Goal: Check status: Check status

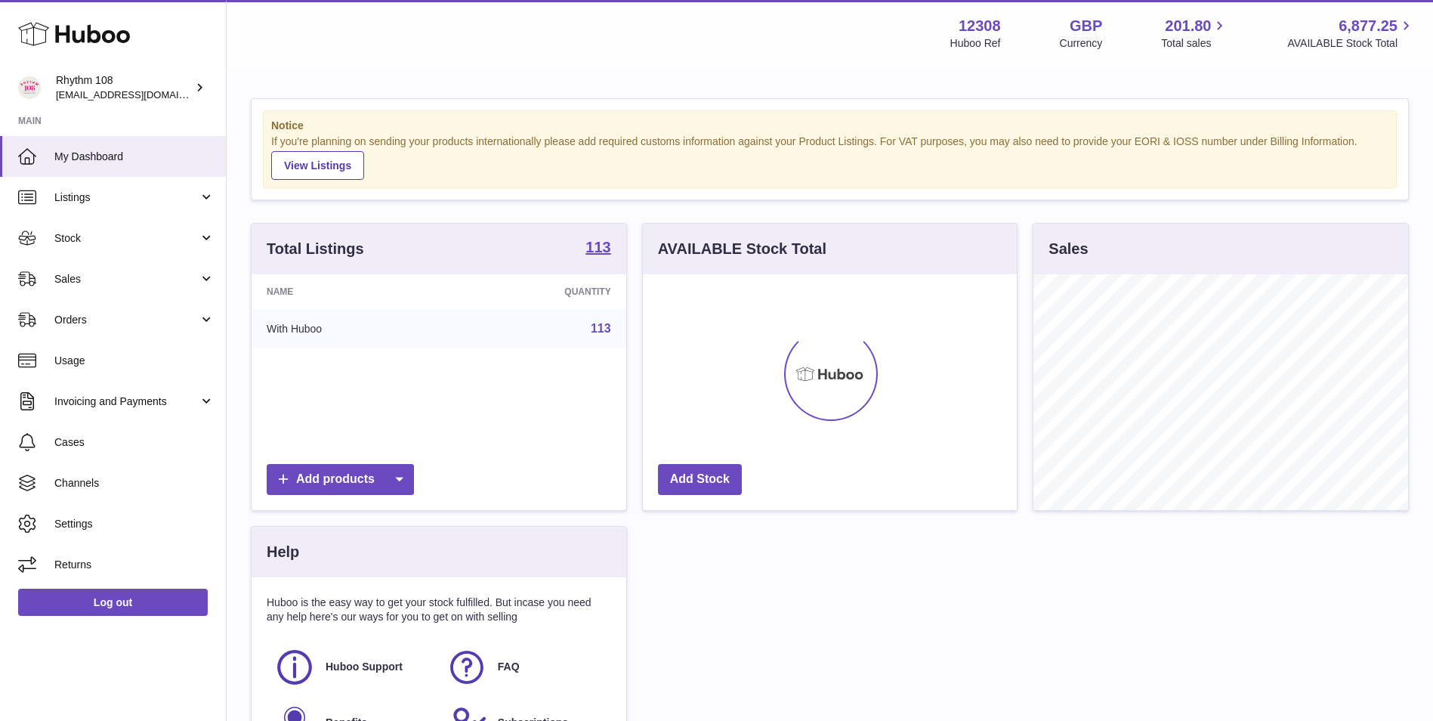
scroll to position [236, 374]
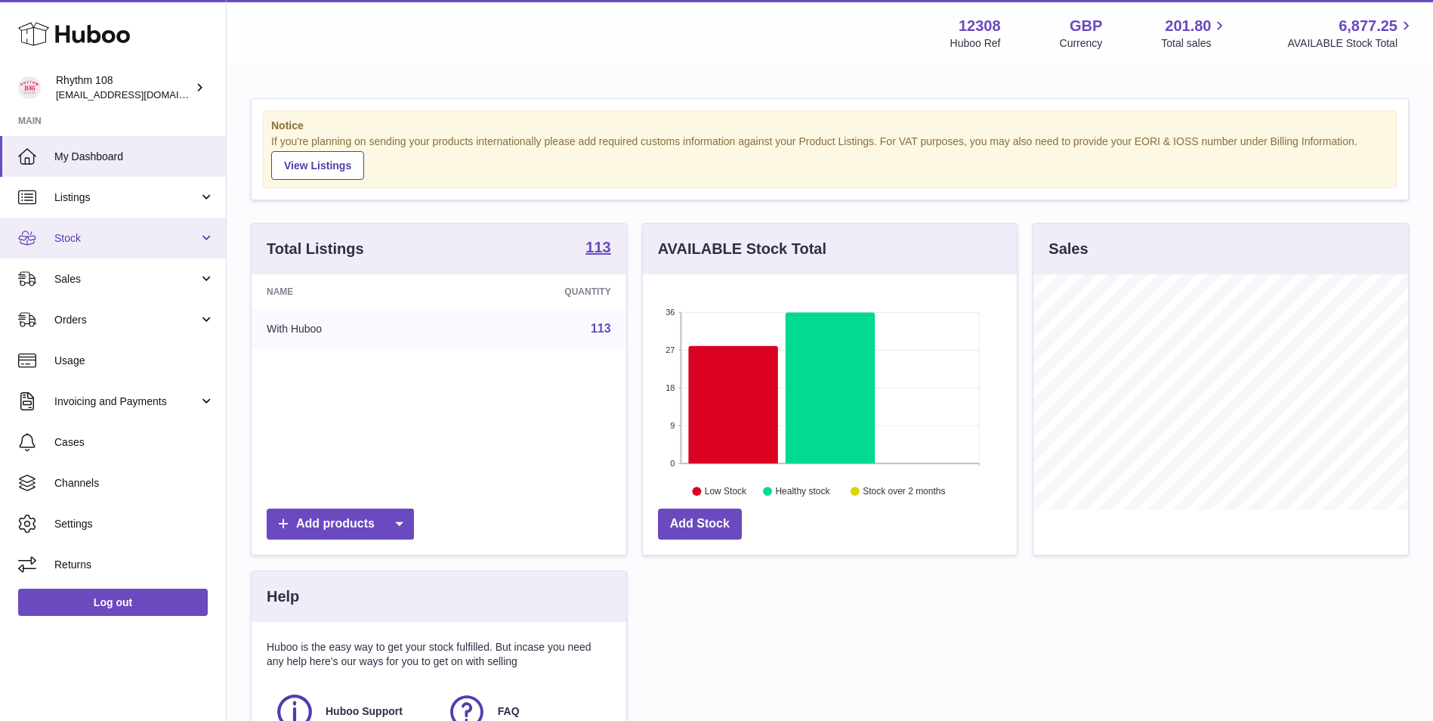
click at [94, 238] on span "Stock" at bounding box center [126, 238] width 144 height 14
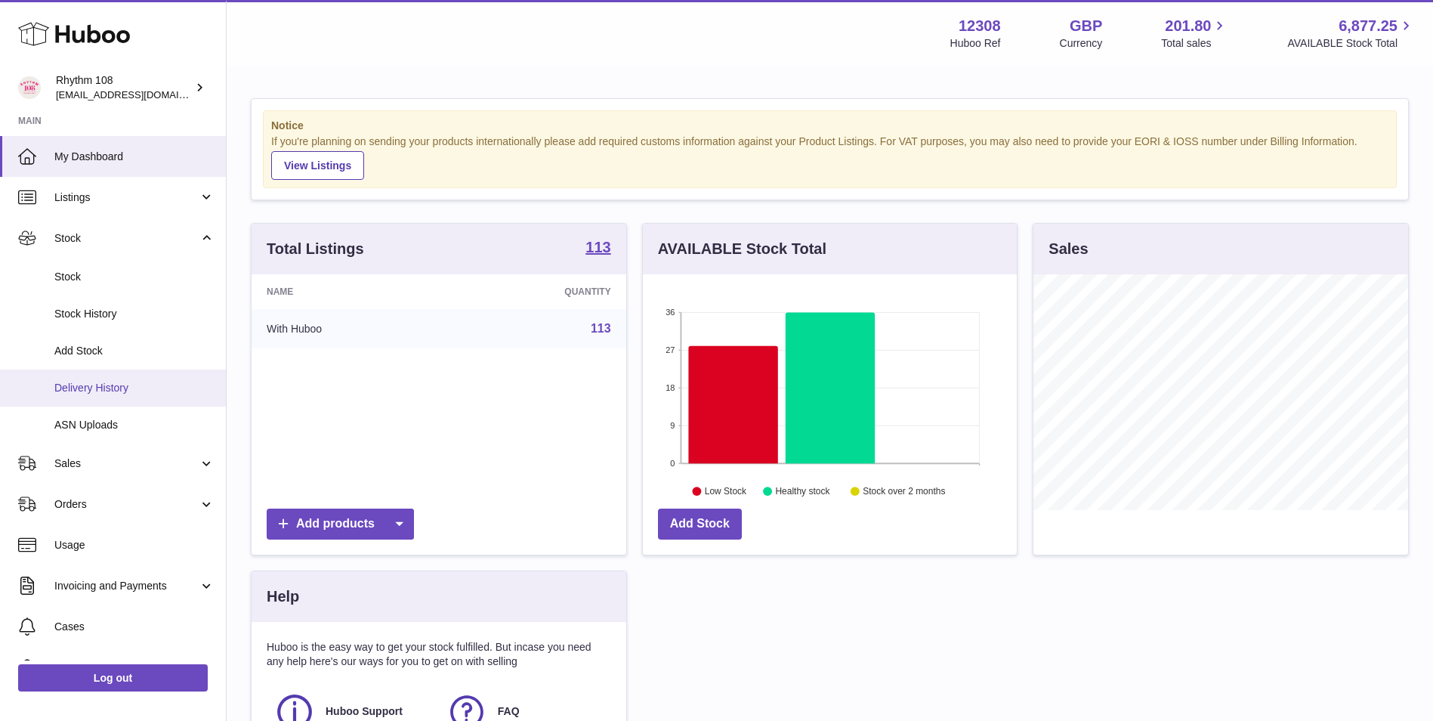
click at [103, 395] on link "Delivery History" at bounding box center [113, 387] width 226 height 37
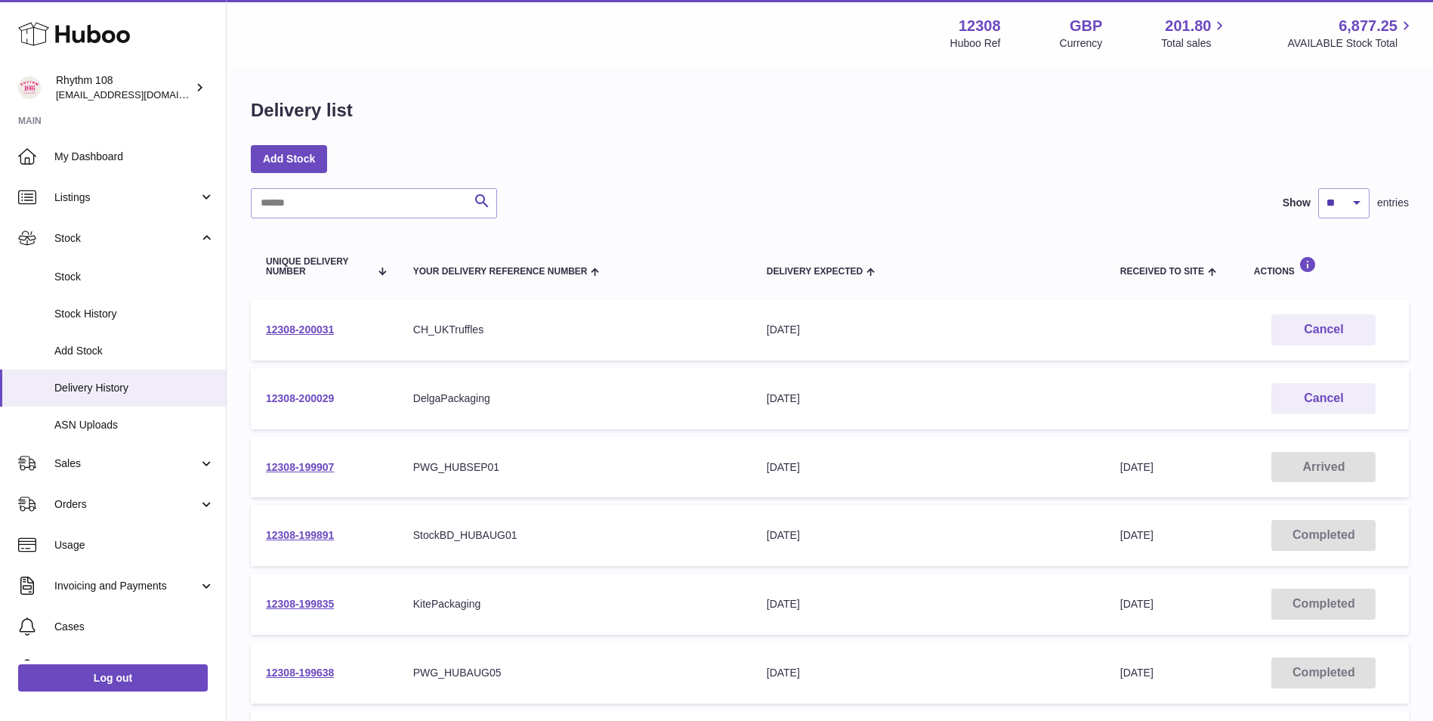
click at [309, 400] on link "12308-200029" at bounding box center [300, 398] width 68 height 12
click at [308, 328] on link "12308-200031" at bounding box center [300, 329] width 68 height 12
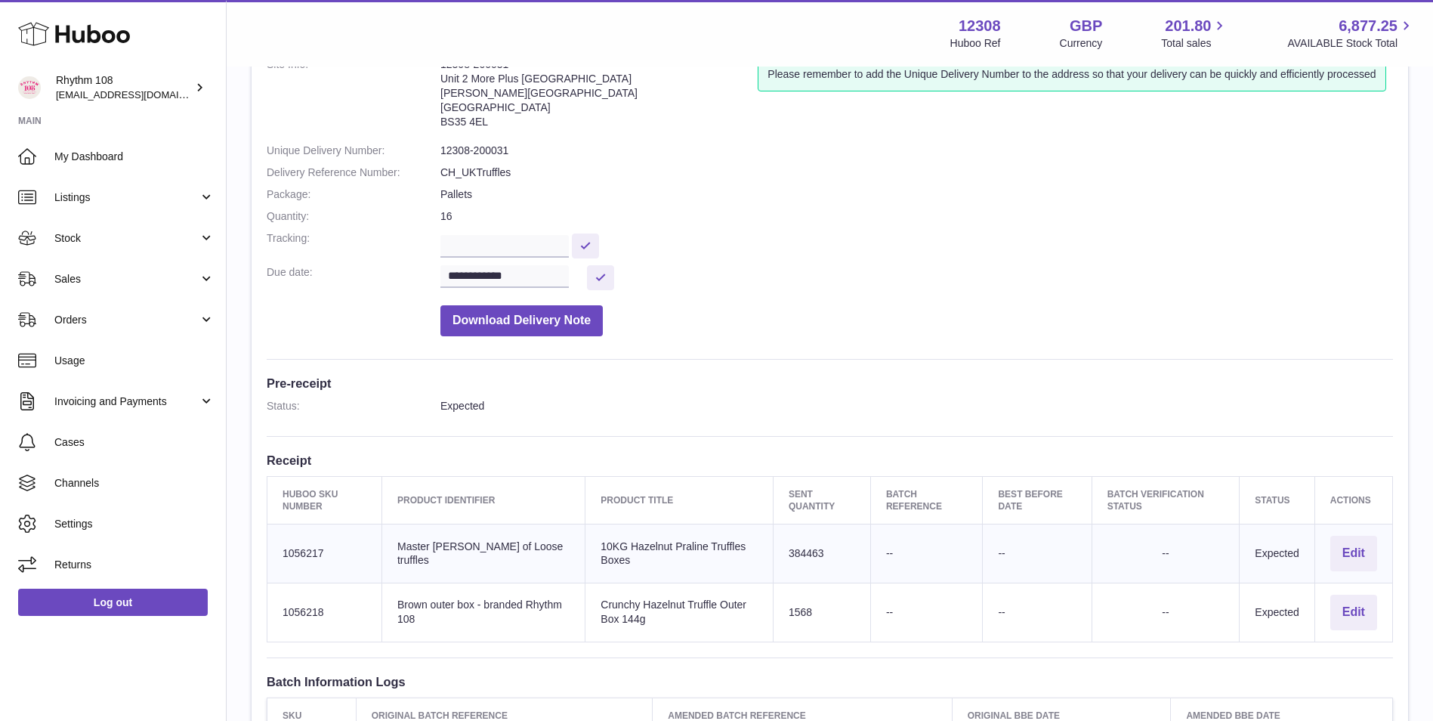
scroll to position [227, 0]
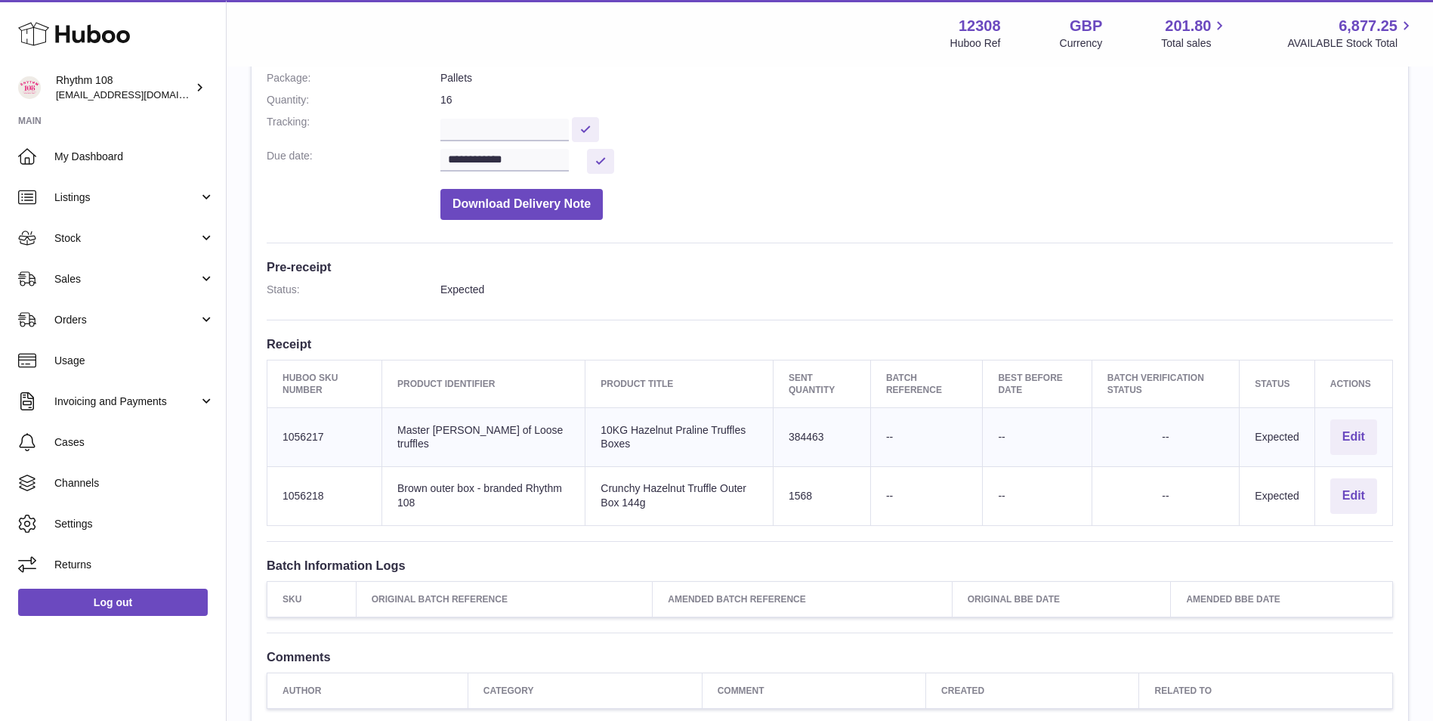
click at [302, 492] on td "Huboo SKU Number 1056218" at bounding box center [324, 495] width 115 height 59
click at [308, 487] on td "Huboo SKU Number 1056218" at bounding box center [324, 495] width 115 height 59
click at [288, 425] on td "Huboo SKU Number 1056217" at bounding box center [324, 437] width 115 height 59
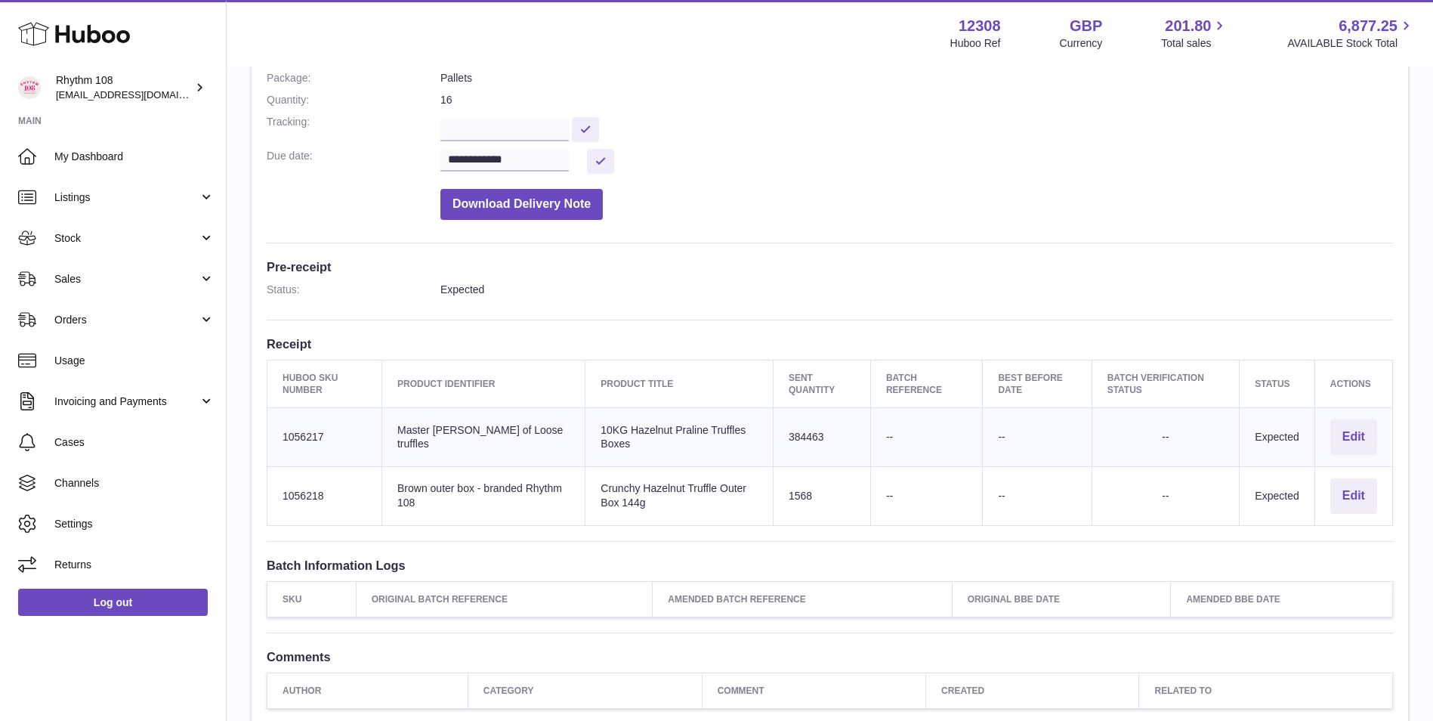
click at [288, 425] on td "Huboo SKU Number 1056217" at bounding box center [324, 437] width 115 height 59
copy td "1056217"
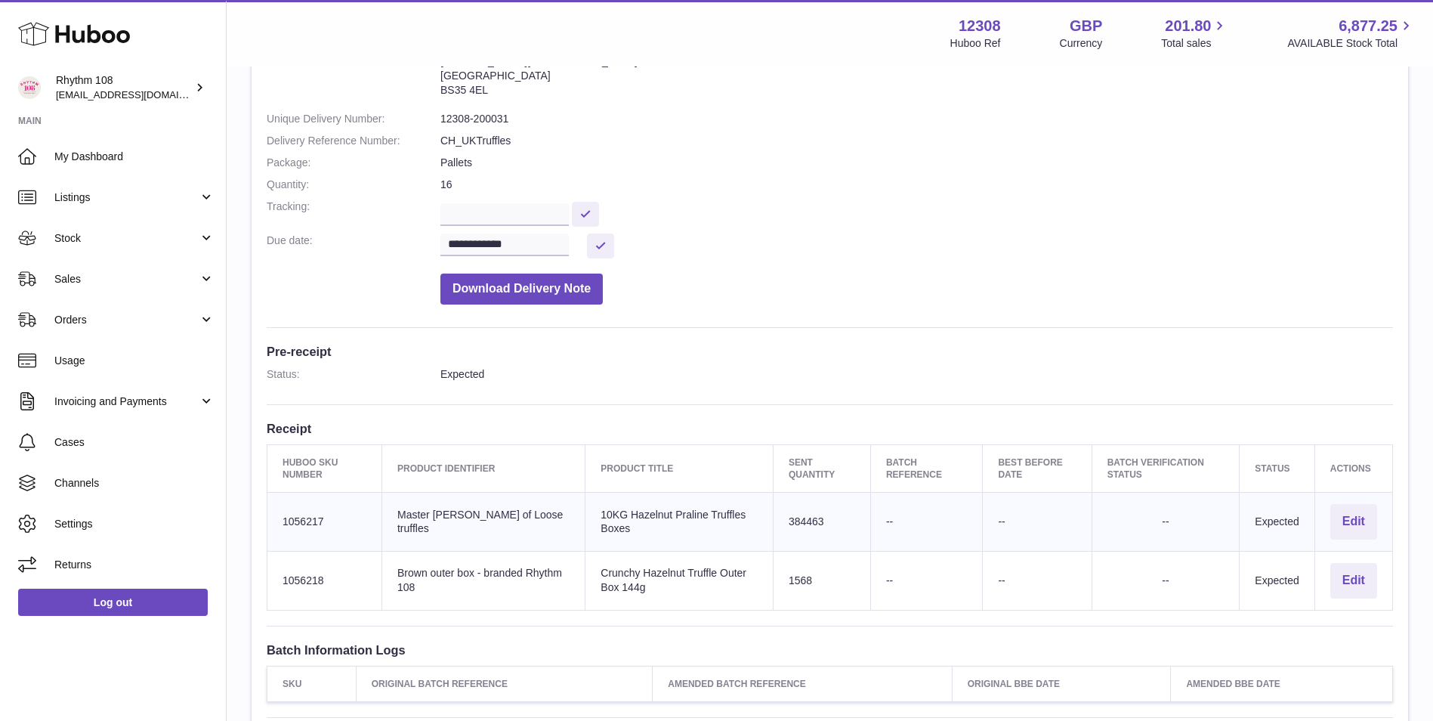
scroll to position [0, 0]
